Goal: Check status: Check status

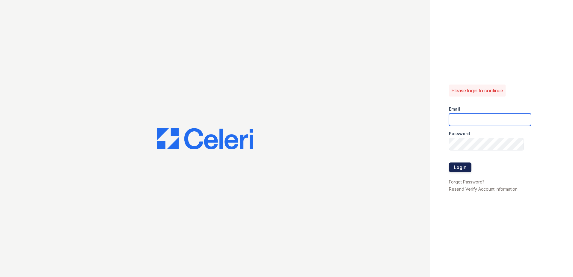
type input "erika.torres@trinity-pm.com"
drag, startPoint x: 462, startPoint y: 167, endPoint x: 439, endPoint y: 159, distance: 24.3
click at [461, 167] on button "Login" at bounding box center [460, 167] width 22 height 10
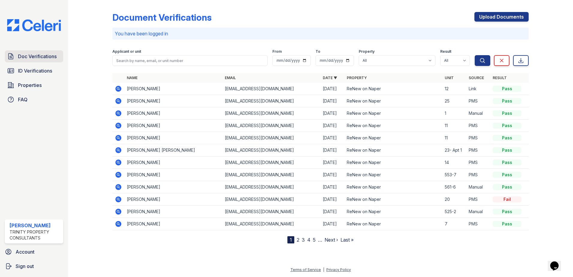
click at [43, 55] on span "Doc Verifications" at bounding box center [37, 56] width 39 height 7
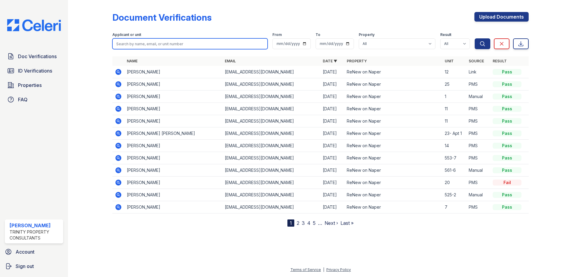
click at [135, 40] on input "search" at bounding box center [189, 43] width 155 height 11
type input "jonathan"
click at [475, 38] on button "Search" at bounding box center [483, 43] width 16 height 11
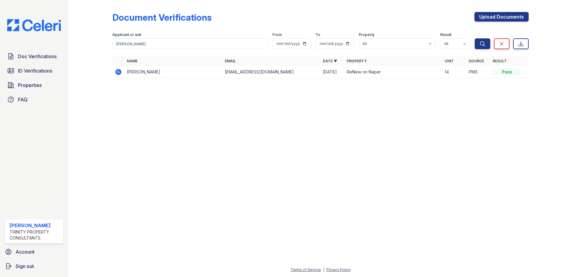
click at [118, 73] on icon at bounding box center [118, 72] width 6 height 6
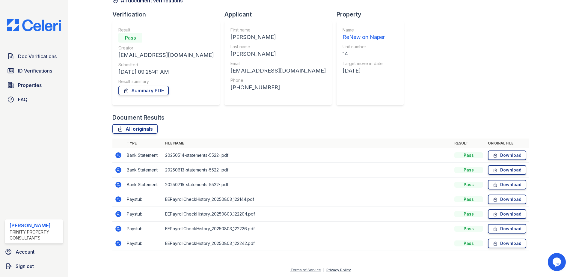
scroll to position [34, 0]
click at [118, 198] on icon at bounding box center [117, 198] width 1 height 1
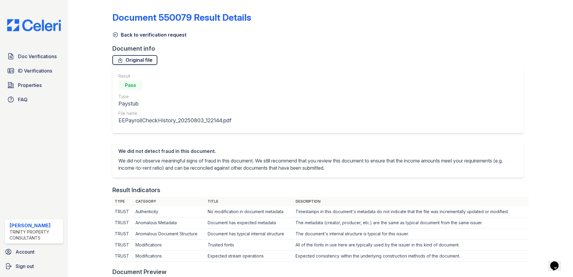
click at [138, 60] on link "Original file" at bounding box center [134, 60] width 45 height 10
